Goal: Navigation & Orientation: Find specific page/section

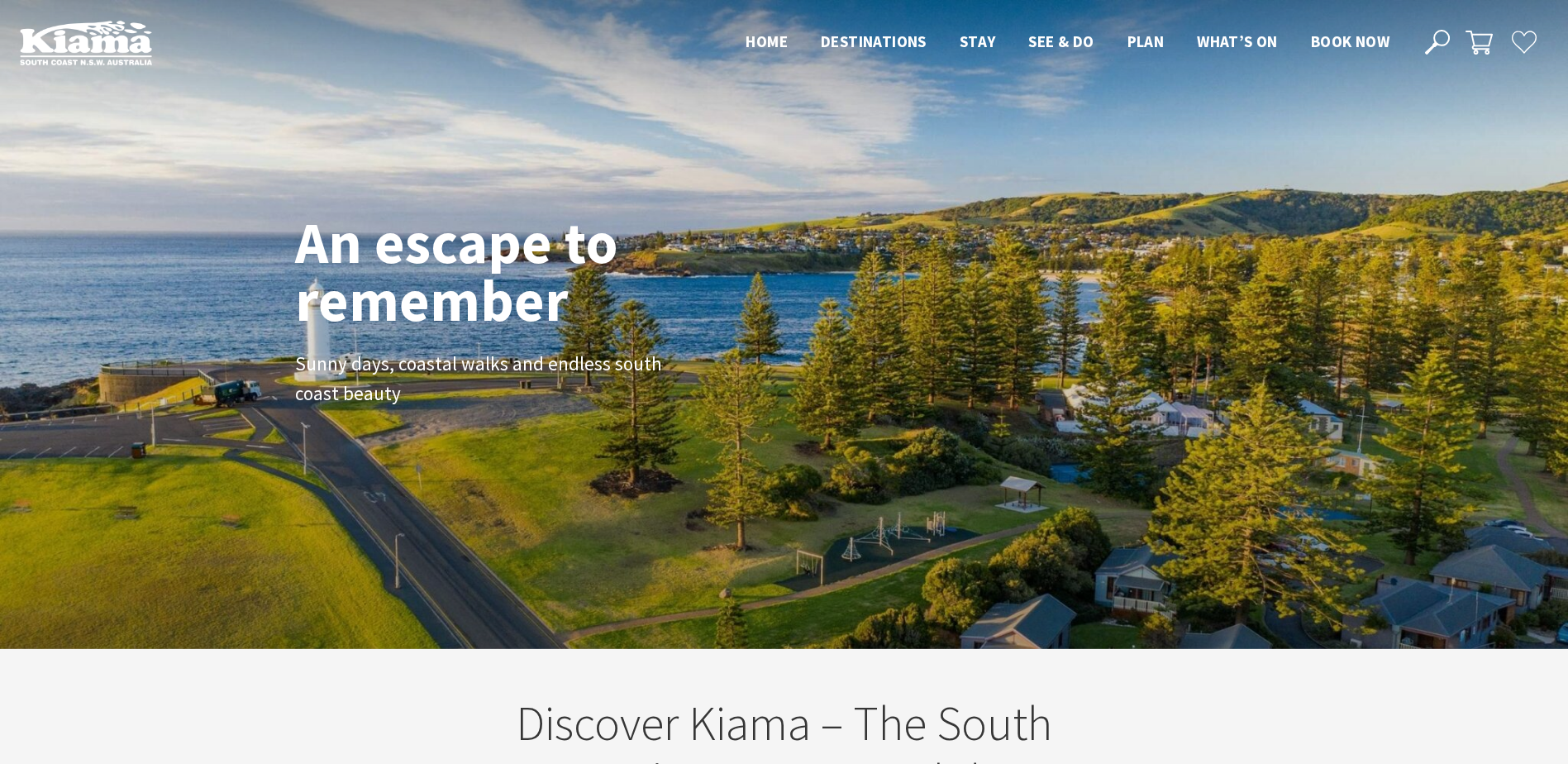
scroll to position [279, 1580]
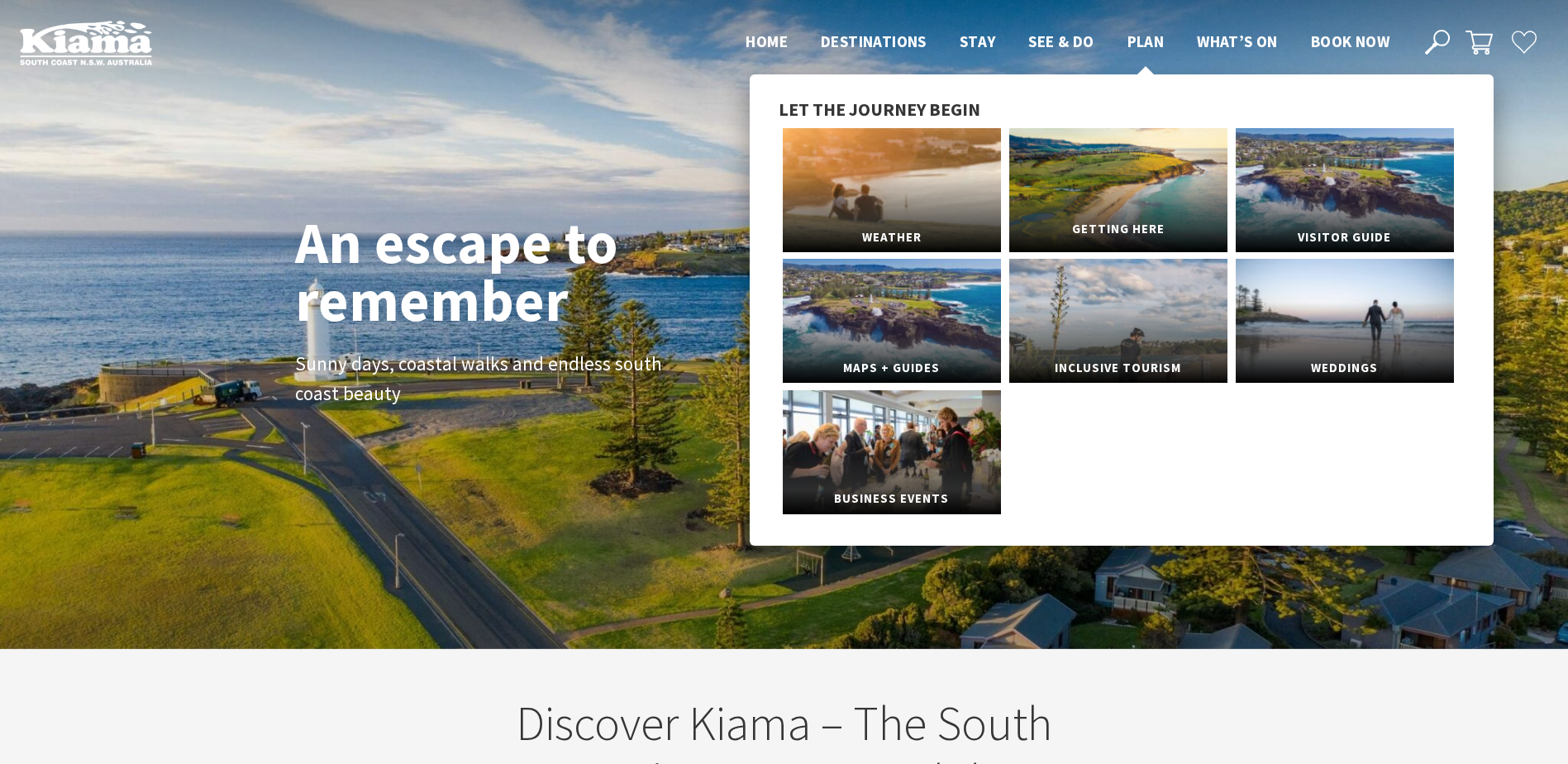
click at [1132, 204] on link "Getting Here" at bounding box center [1118, 190] width 218 height 124
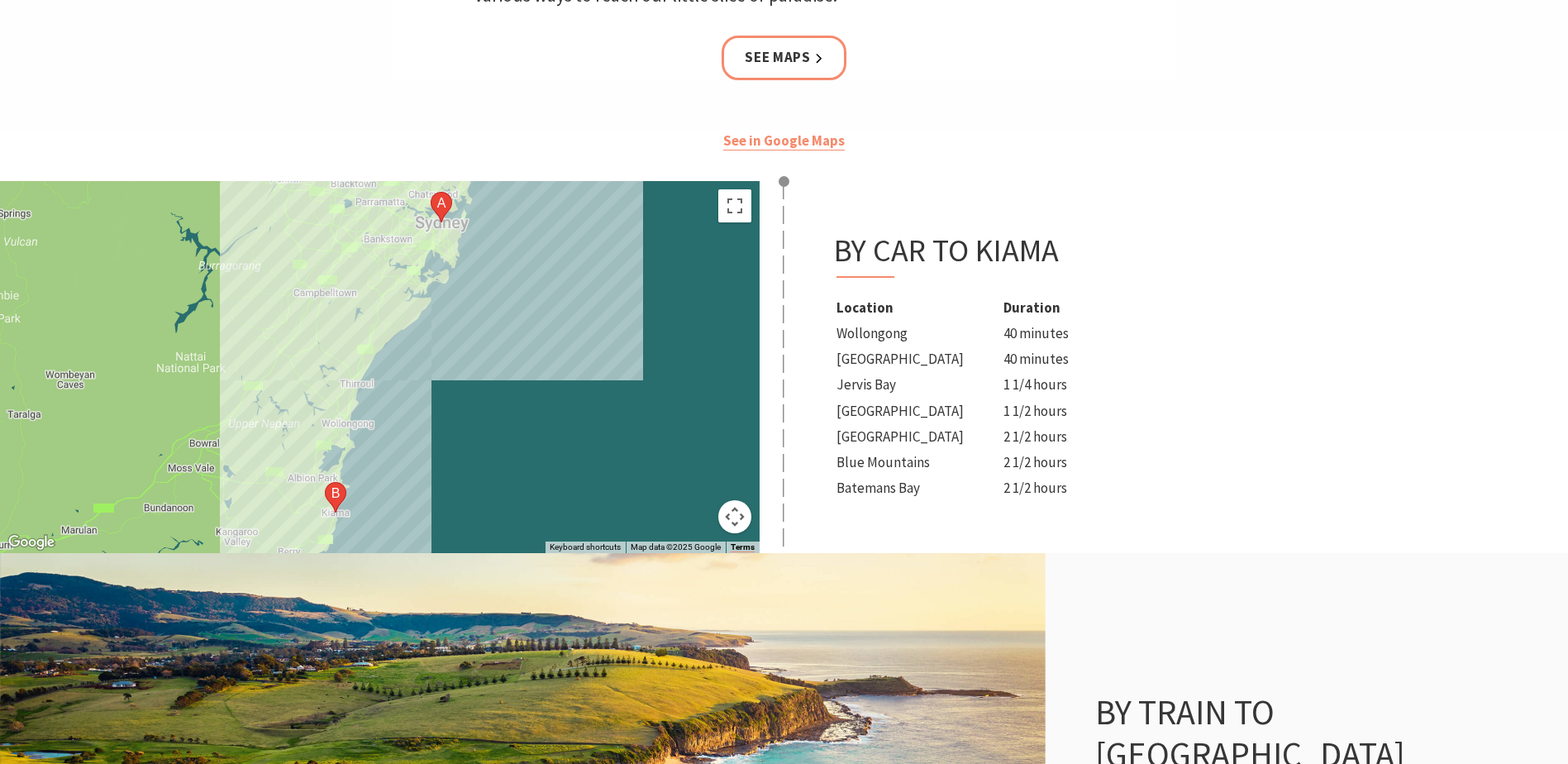
scroll to position [662, 0]
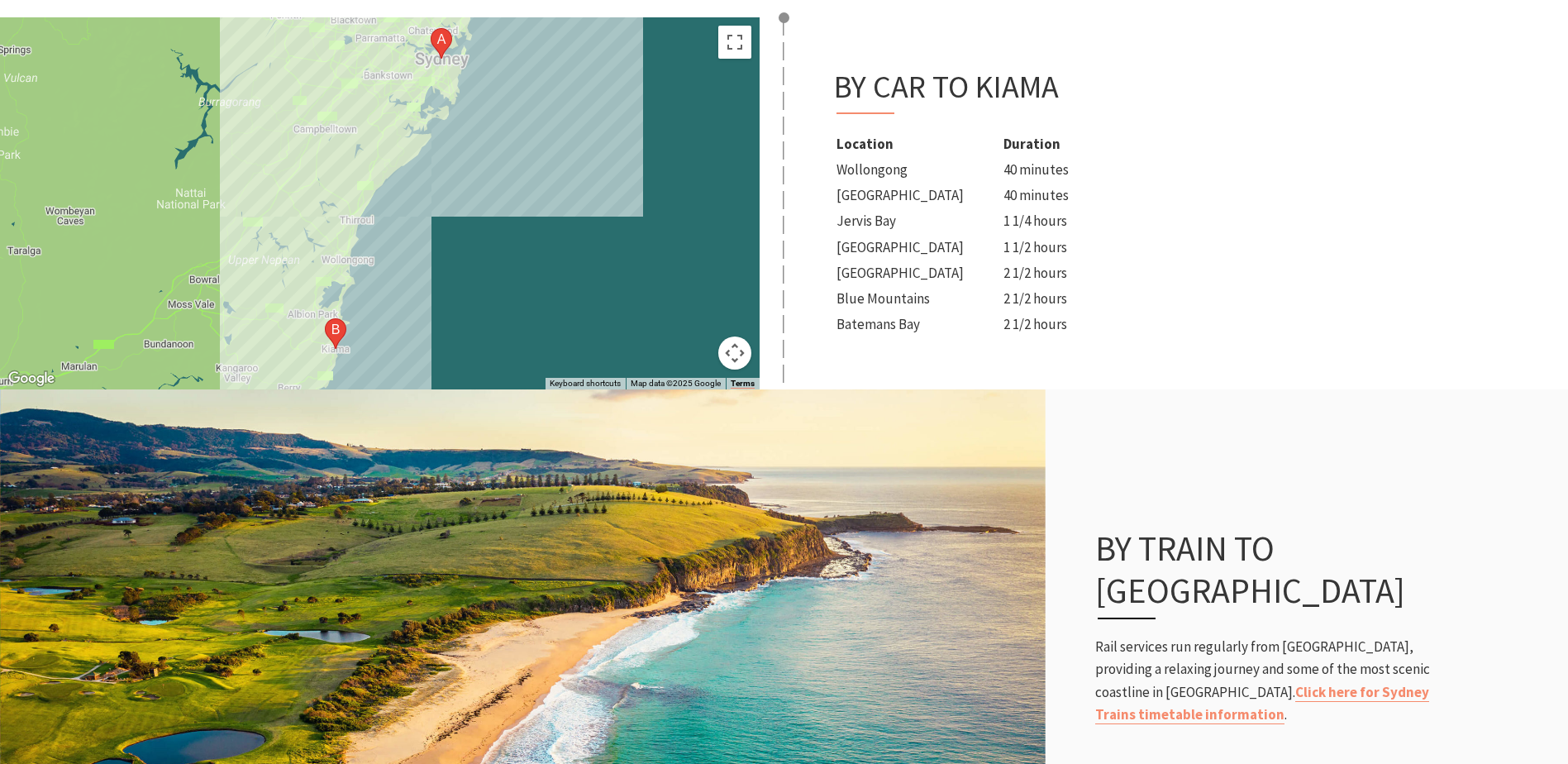
click at [731, 350] on button "Map camera controls" at bounding box center [735, 353] width 33 height 33
click at [735, 40] on button "Toggle fullscreen view" at bounding box center [735, 42] width 33 height 33
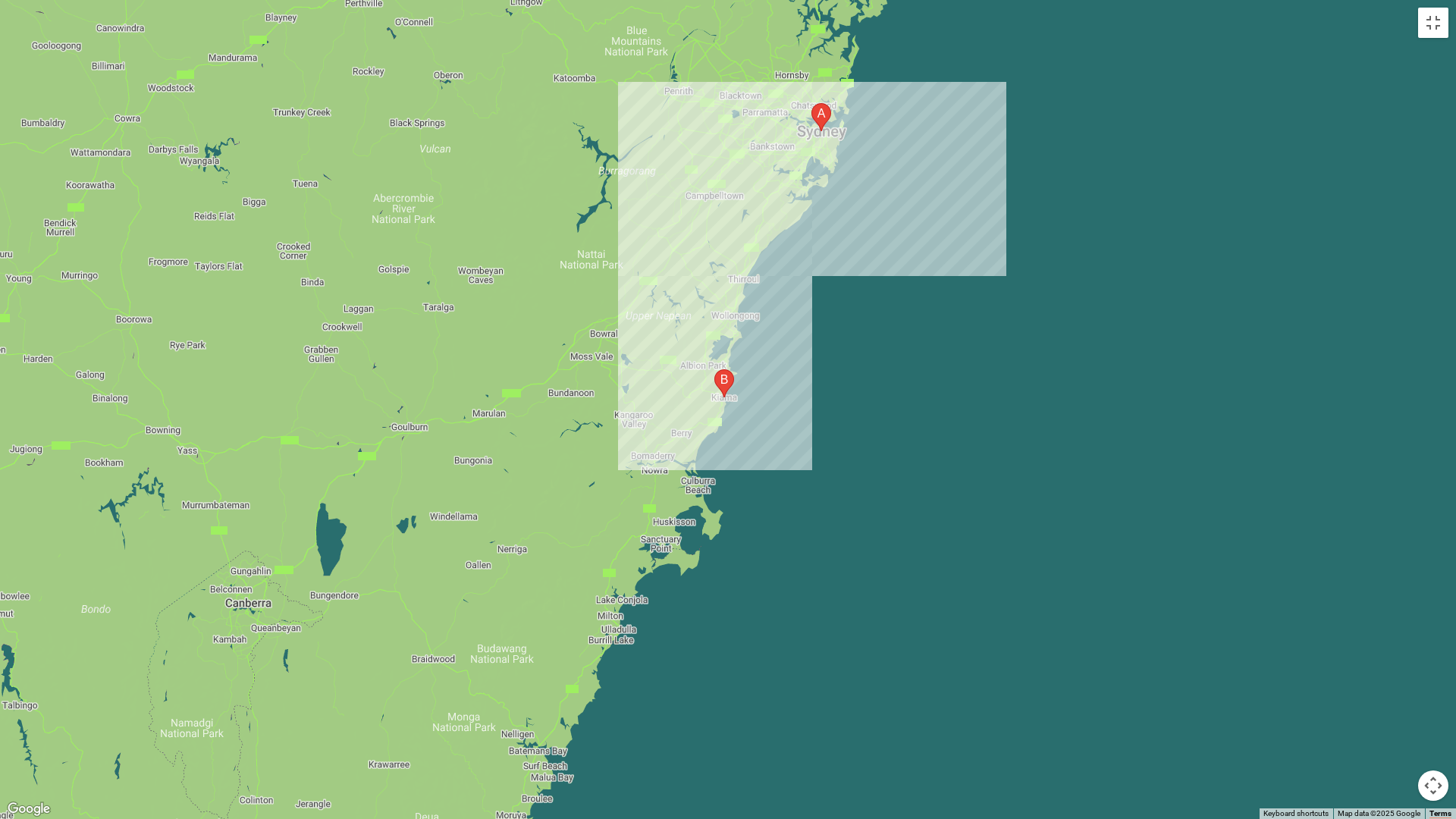
drag, startPoint x: 377, startPoint y: 516, endPoint x: 414, endPoint y: 365, distance: 155.5
click at [414, 365] on div at bounding box center [728, 409] width 1456 height 819
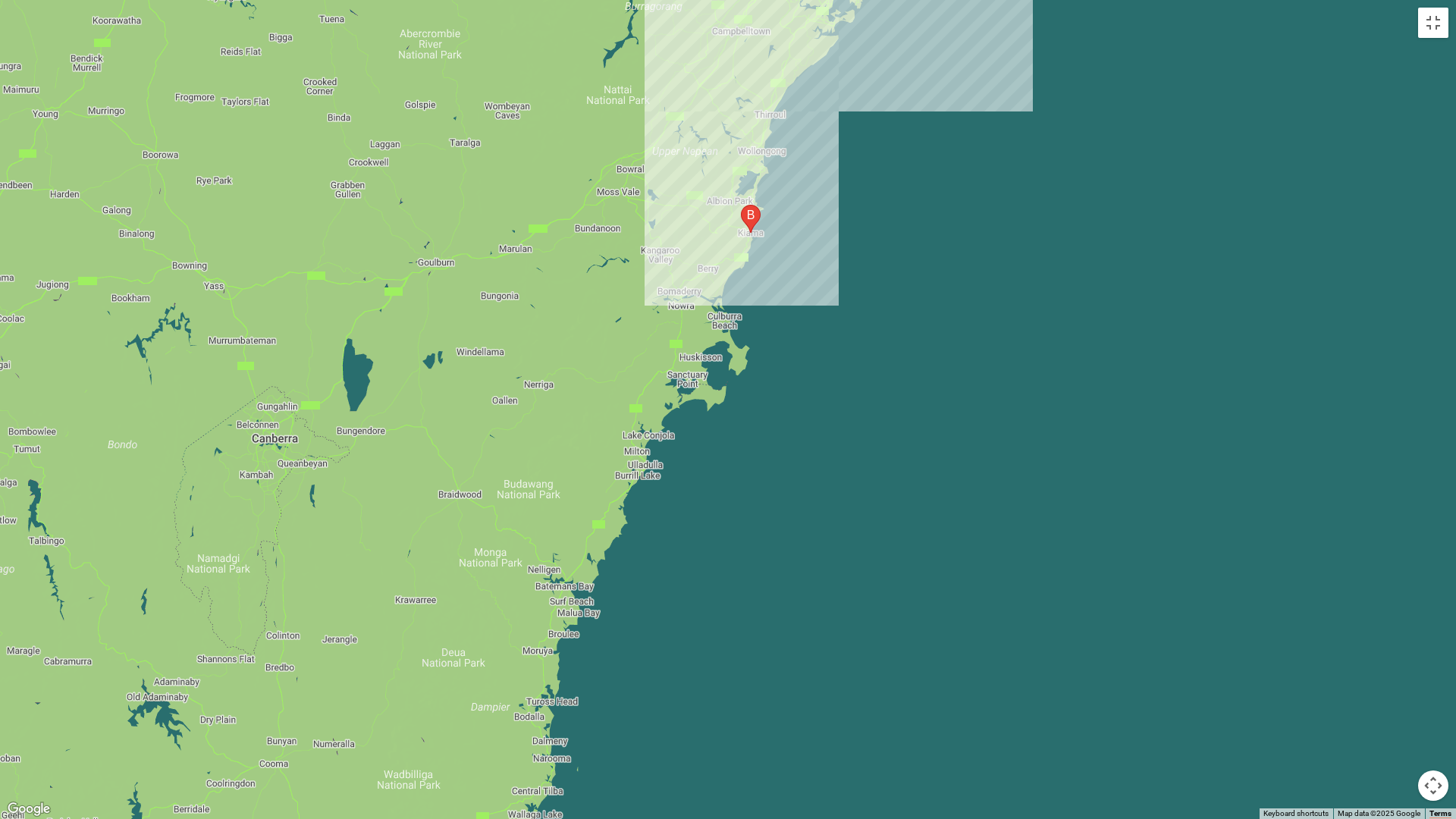
drag, startPoint x: 514, startPoint y: 554, endPoint x: 544, endPoint y: 389, distance: 167.7
click at [544, 389] on div at bounding box center [728, 409] width 1456 height 819
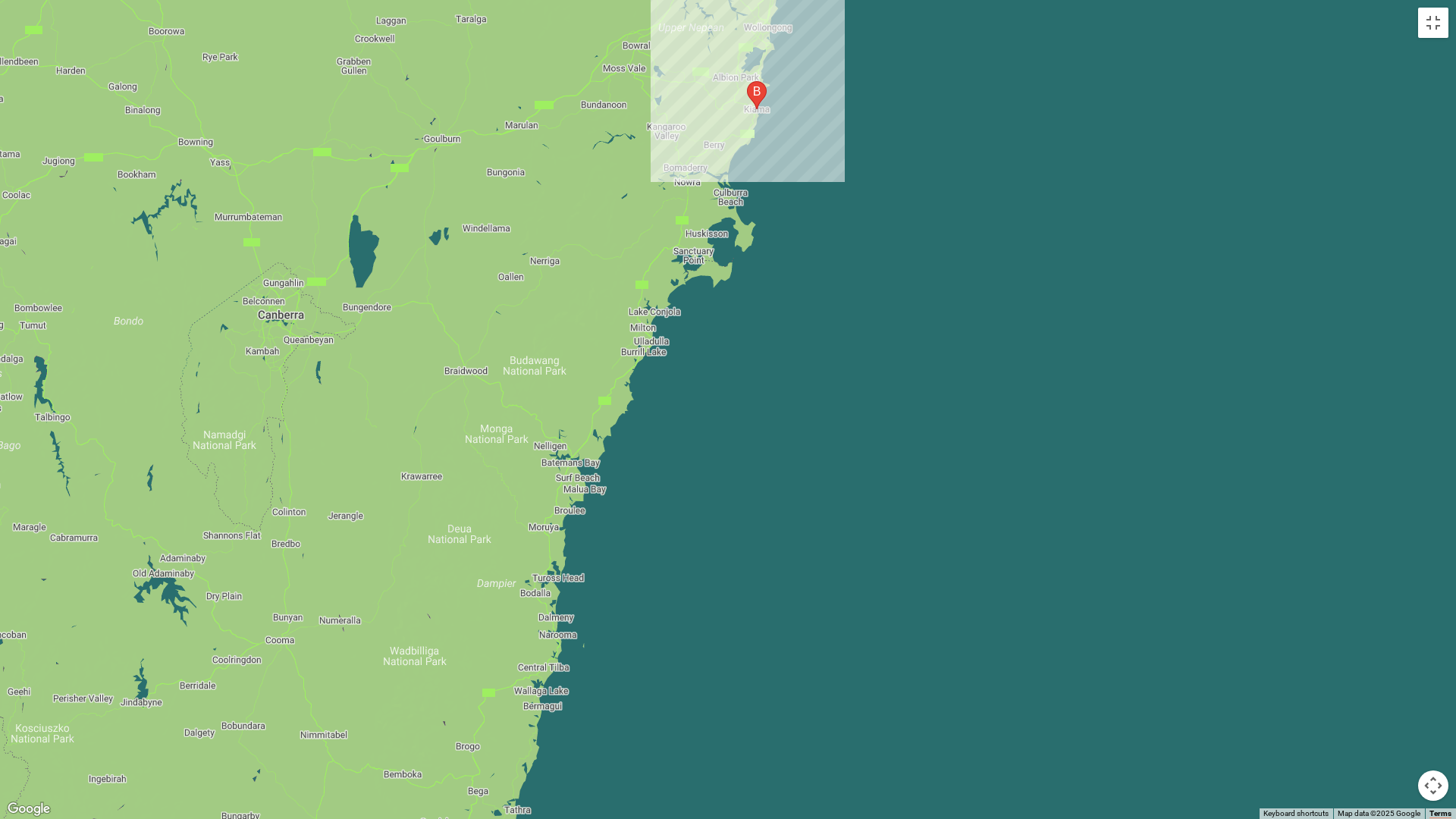
drag, startPoint x: 594, startPoint y: 472, endPoint x: 601, endPoint y: 344, distance: 128.2
click at [601, 344] on div at bounding box center [728, 409] width 1456 height 819
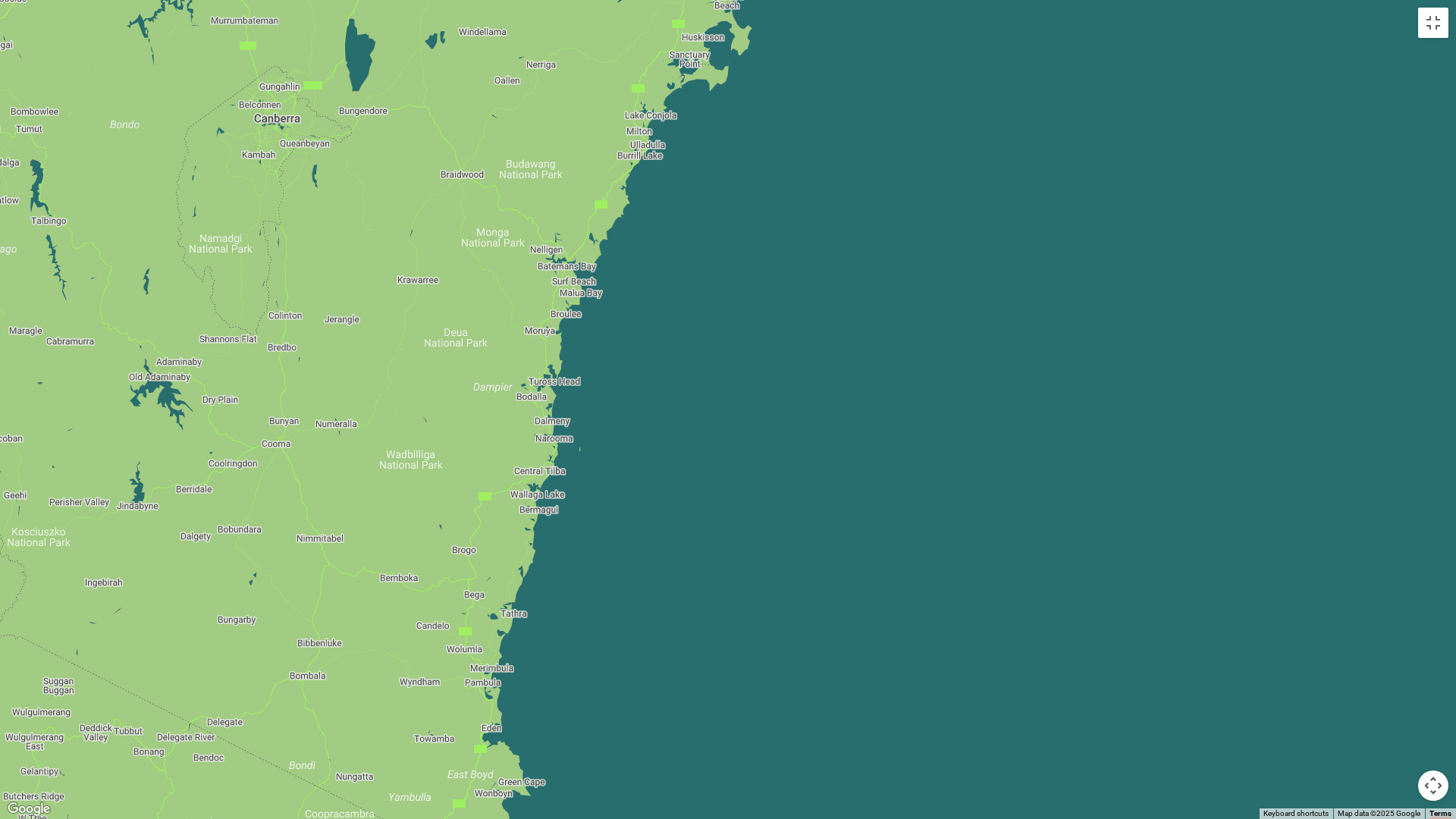
drag, startPoint x: 426, startPoint y: 564, endPoint x: 422, endPoint y: 363, distance: 201.0
click at [422, 363] on div at bounding box center [728, 409] width 1456 height 819
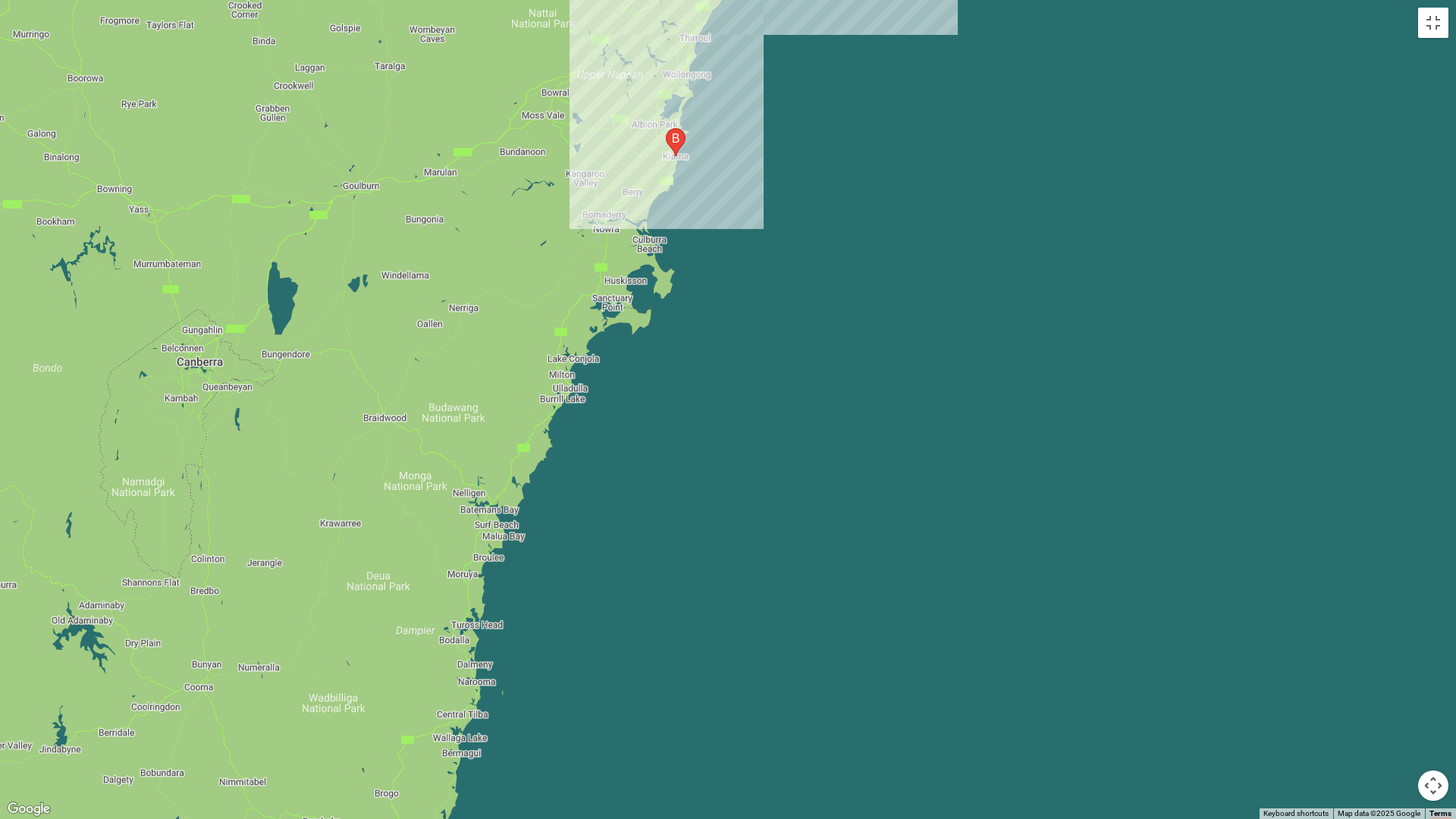
drag, startPoint x: 488, startPoint y: 291, endPoint x: 411, endPoint y: 538, distance: 258.7
click at [411, 538] on div at bounding box center [728, 409] width 1456 height 819
click at [1438, 31] on button "Toggle fullscreen view" at bounding box center [1433, 23] width 31 height 31
